Goal: Task Accomplishment & Management: Manage account settings

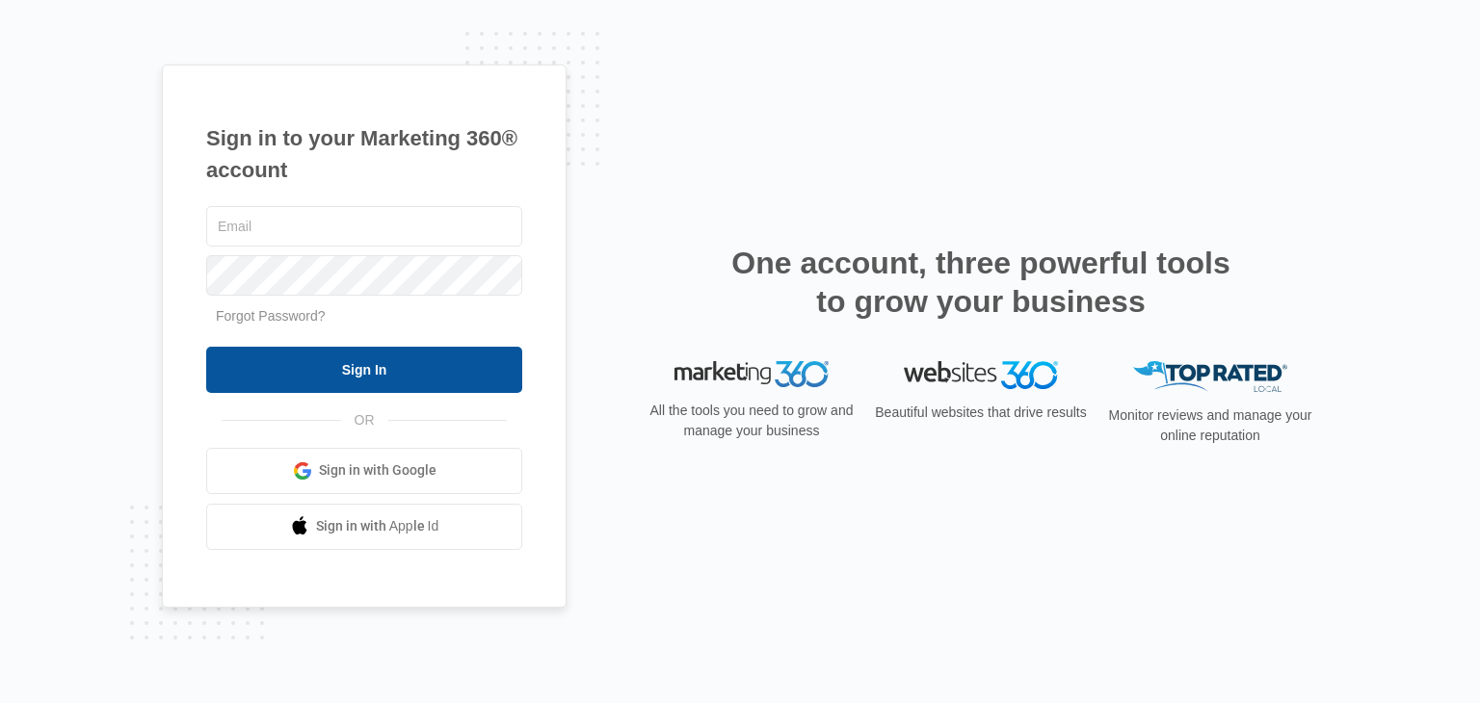
type input "[EMAIL_ADDRESS][DOMAIN_NAME]"
click at [467, 368] on input "Sign In" at bounding box center [364, 370] width 316 height 46
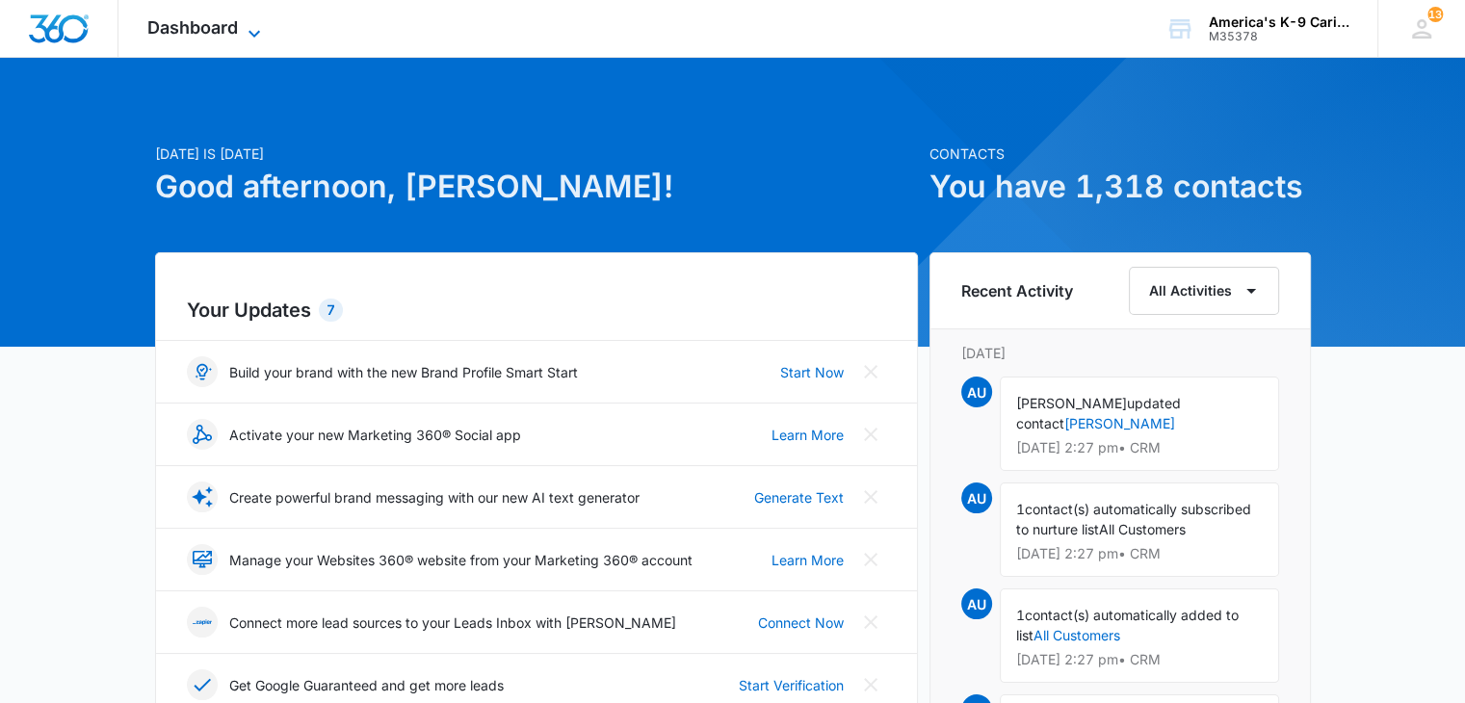
click at [251, 22] on icon at bounding box center [254, 33] width 23 height 23
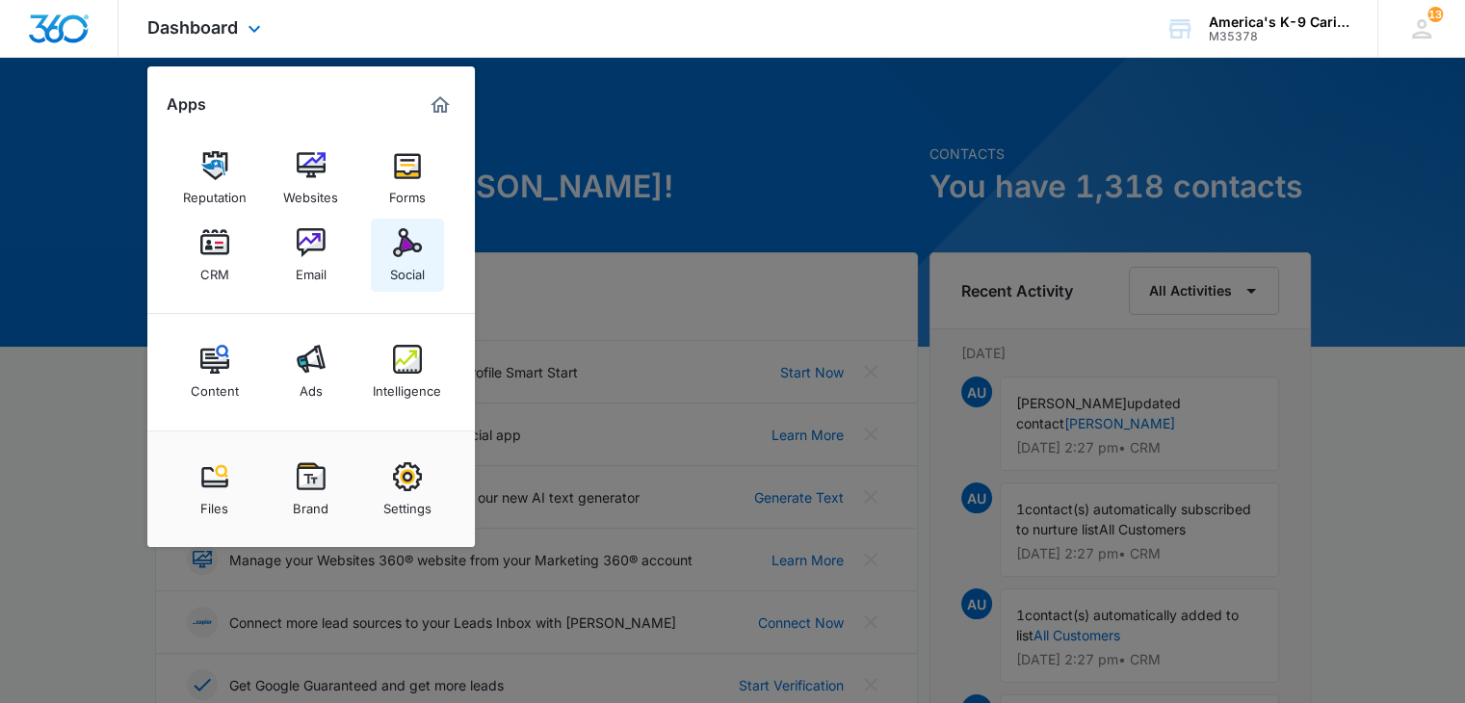
click at [402, 241] on img at bounding box center [407, 242] width 29 height 29
